Goal: Task Accomplishment & Management: Manage account settings

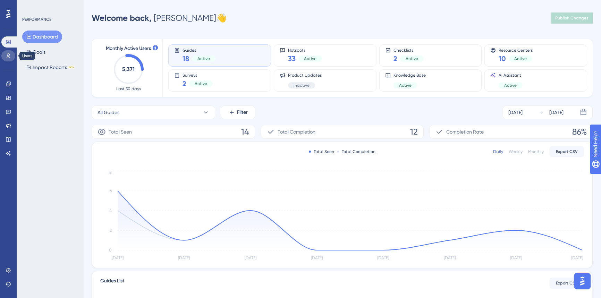
click at [9, 56] on icon at bounding box center [9, 55] width 4 height 5
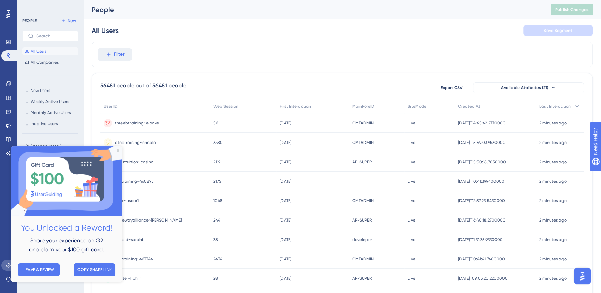
click at [7, 262] on link at bounding box center [8, 265] width 14 height 11
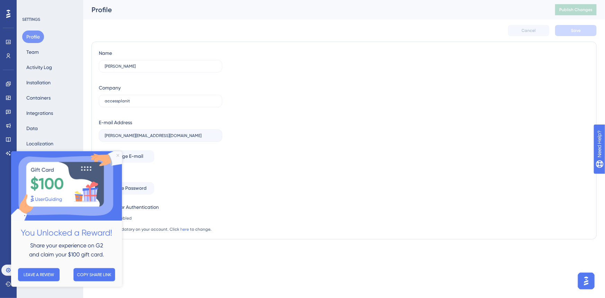
click at [118, 156] on icon "Close Preview" at bounding box center [117, 155] width 3 height 3
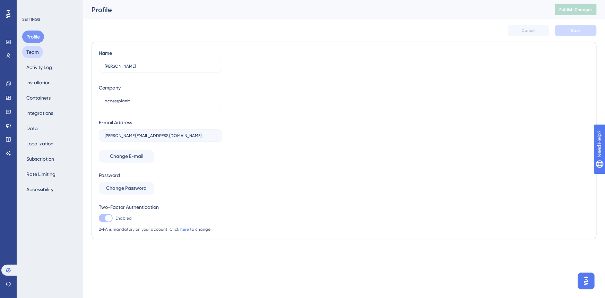
click at [35, 53] on button "Team" at bounding box center [32, 52] width 21 height 12
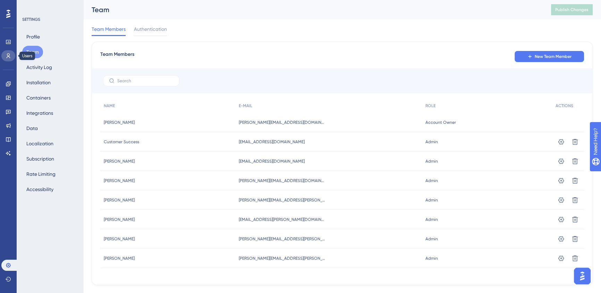
click at [10, 51] on link at bounding box center [8, 55] width 14 height 11
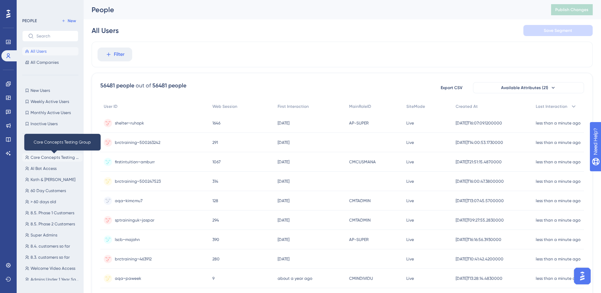
click at [45, 158] on span "Core Concepts Testing Group" at bounding box center [55, 158] width 49 height 6
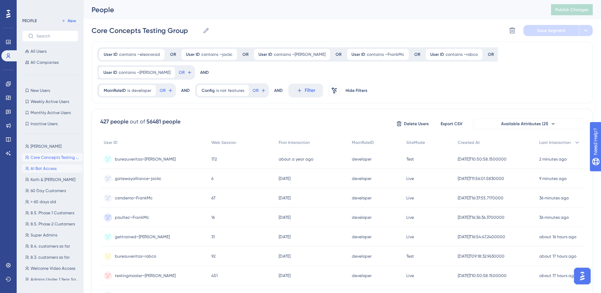
click at [42, 170] on span "AI Bot Access" at bounding box center [44, 169] width 26 height 6
type input "AI Bot Access"
